Goal: Information Seeking & Learning: Learn about a topic

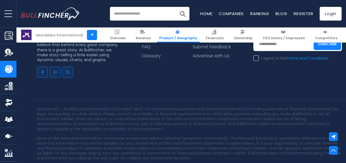
scroll to position [1368, 0]
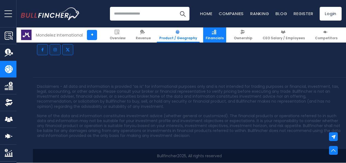
click at [216, 33] on img at bounding box center [214, 32] width 5 height 5
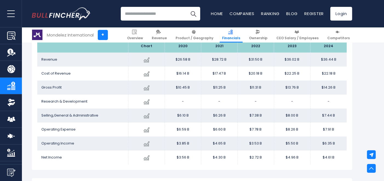
scroll to position [320, 0]
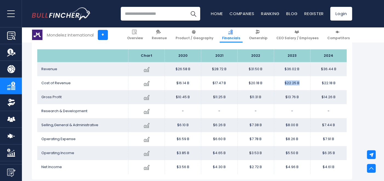
drag, startPoint x: 299, startPoint y: 82, endPoint x: 286, endPoint y: 83, distance: 13.4
click at [286, 83] on td "$22.25 B" at bounding box center [292, 83] width 36 height 14
click at [211, 35] on link "Product / Geography" at bounding box center [194, 34] width 43 height 15
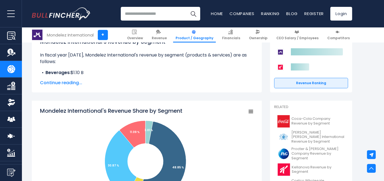
scroll to position [183, 0]
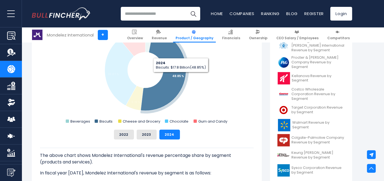
click at [181, 77] on tspan "48.85 %" at bounding box center [179, 76] width 12 height 4
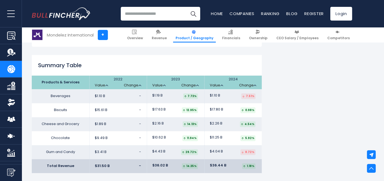
scroll to position [884, 0]
